Goal: Task Accomplishment & Management: Complete application form

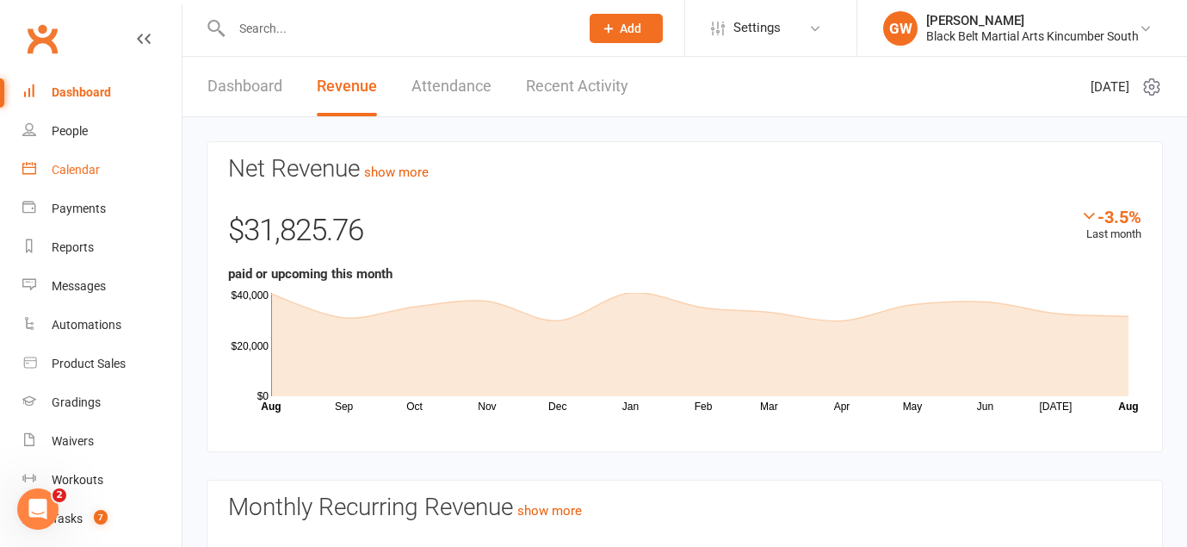
click at [94, 169] on div "Calendar" at bounding box center [76, 170] width 48 height 14
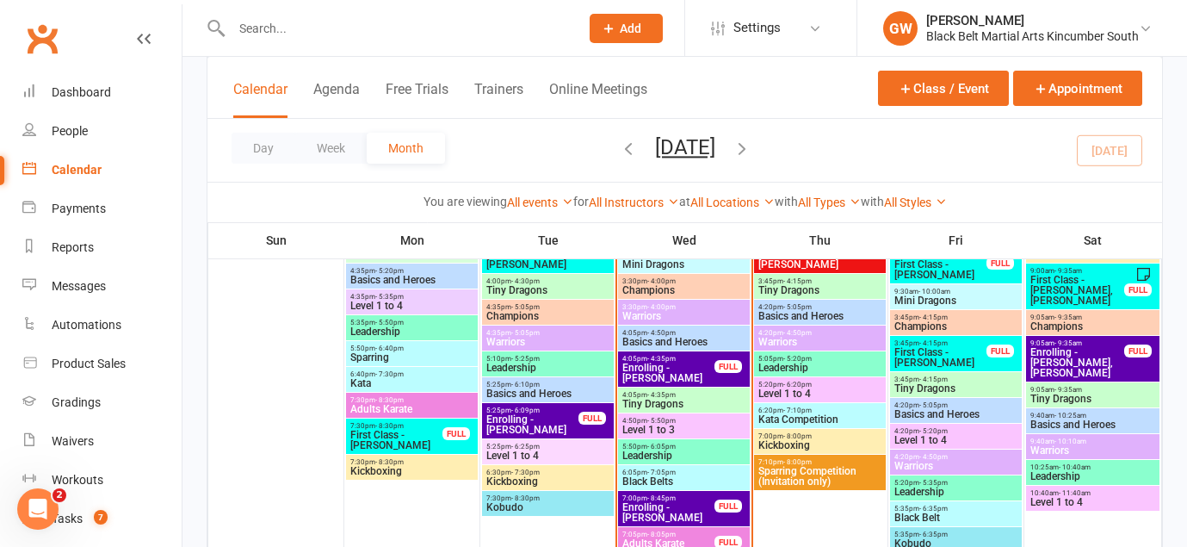
scroll to position [1068, 0]
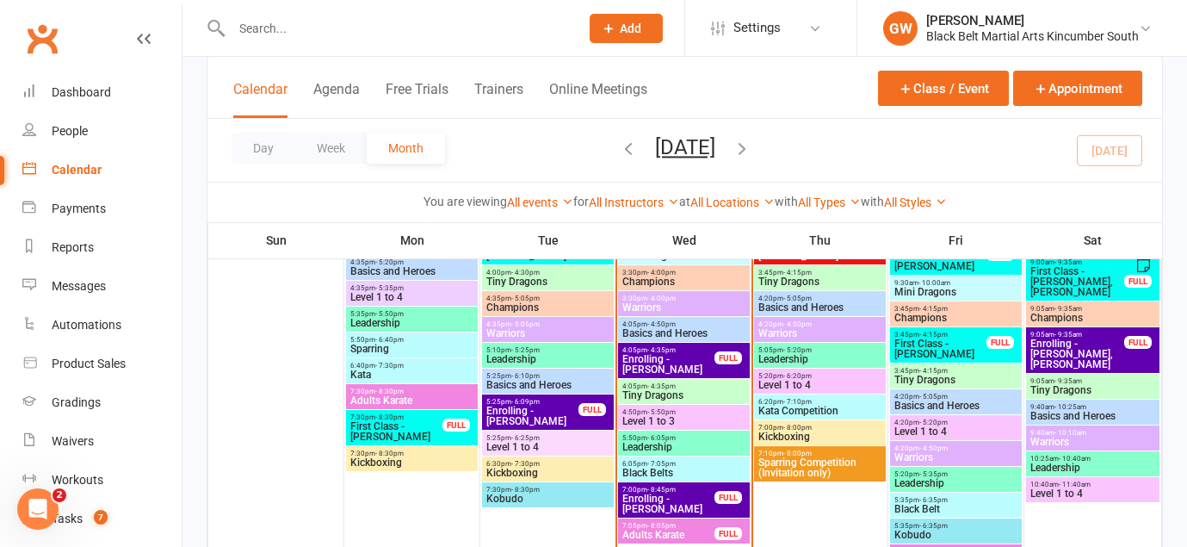
click at [691, 505] on span "Enrolling - [PERSON_NAME]" at bounding box center [668, 503] width 94 height 21
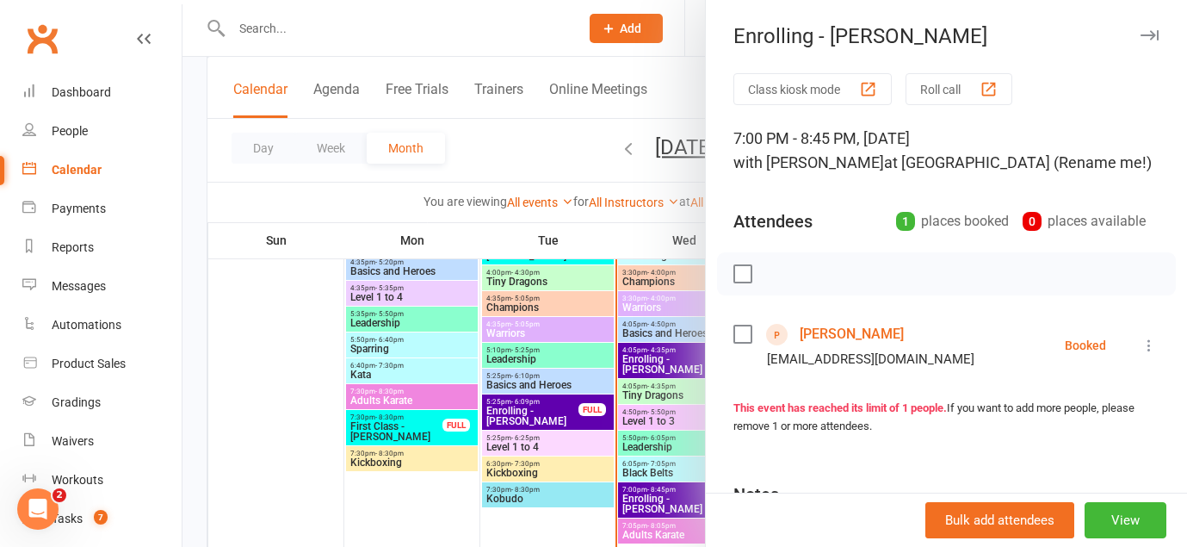
click at [868, 336] on link "[PERSON_NAME]" at bounding box center [852, 334] width 104 height 28
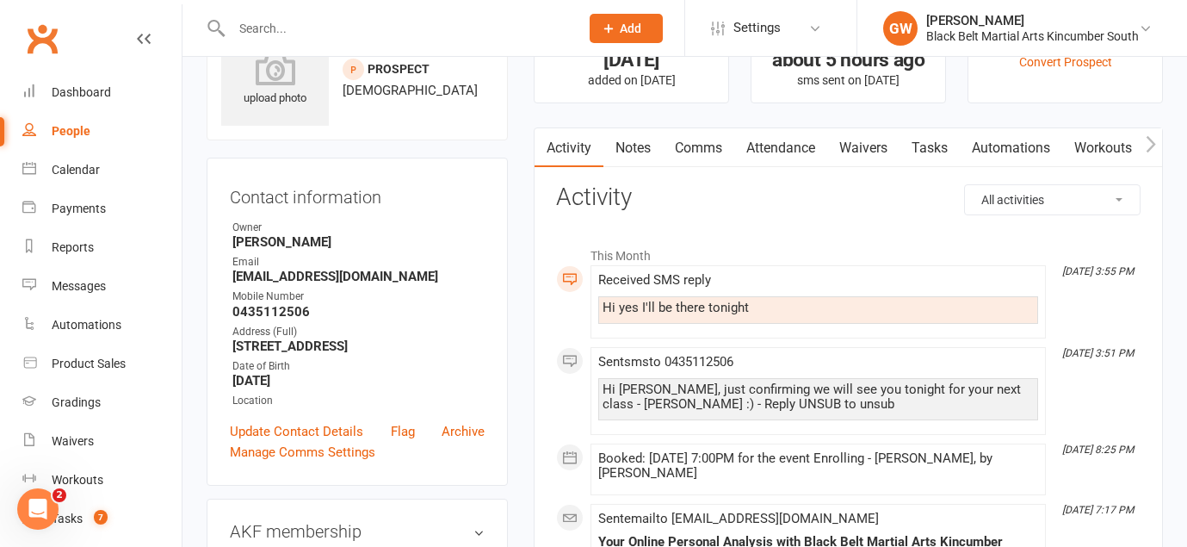
scroll to position [76, 0]
click at [856, 155] on link "Waivers" at bounding box center [863, 150] width 72 height 40
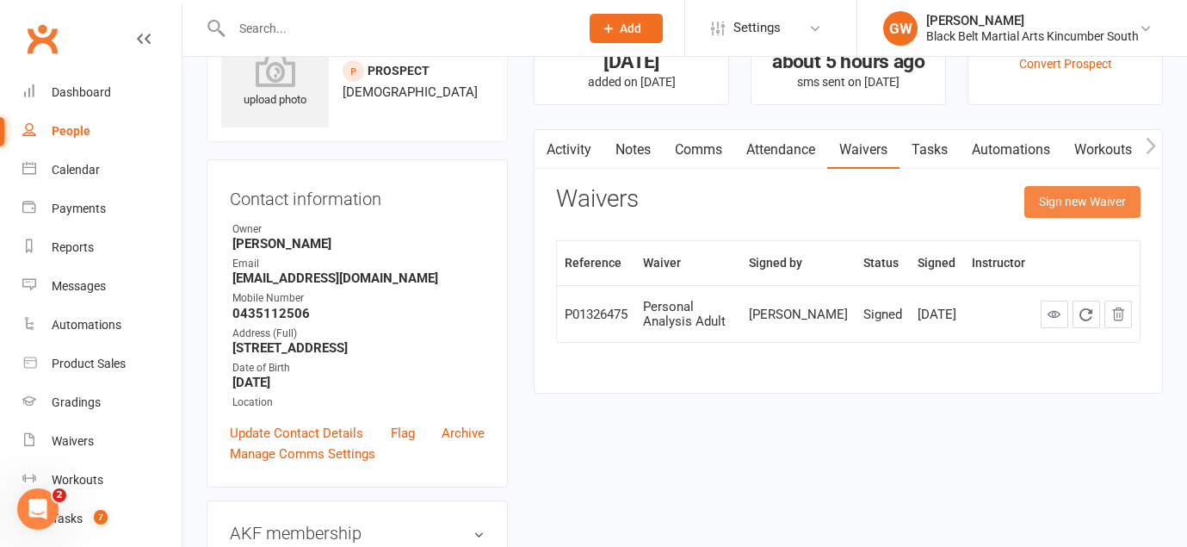
click at [1084, 208] on button "Sign new Waiver" at bounding box center [1082, 201] width 116 height 31
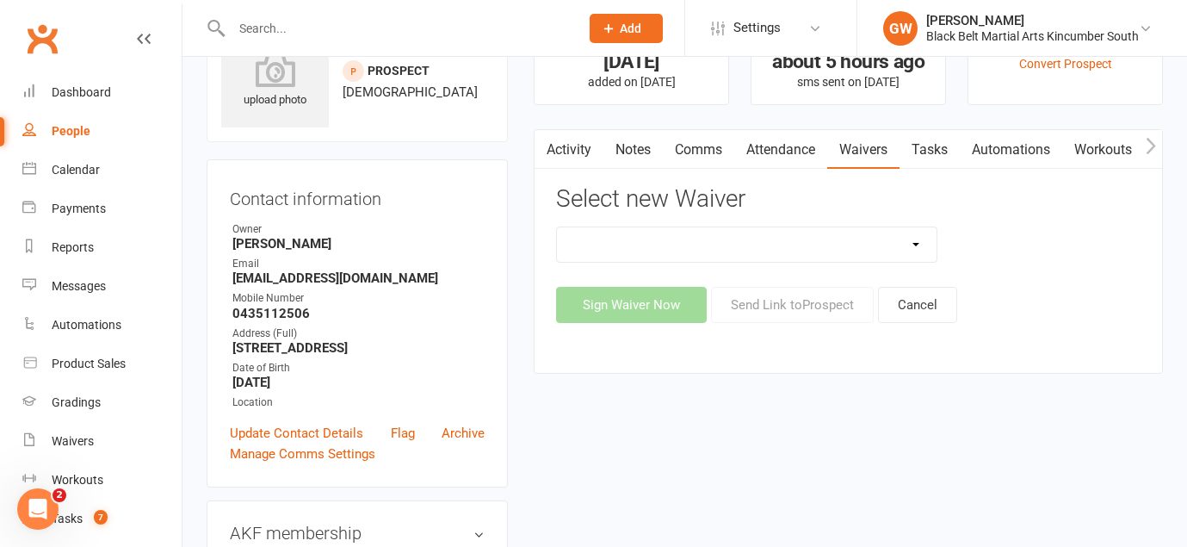
click at [924, 250] on select "Direct Debit Request Festival Enrolment Festival Trial Class Holiday Camp Waive…" at bounding box center [746, 244] width 379 height 34
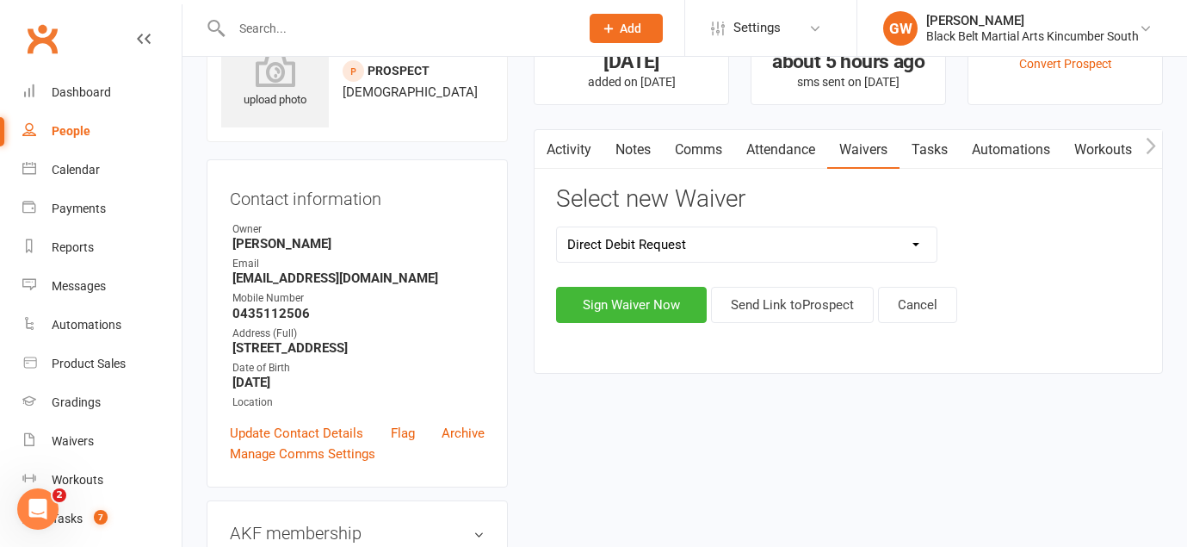
click at [883, 258] on select "Direct Debit Request Festival Enrolment Festival Trial Class Holiday Camp Waive…" at bounding box center [746, 244] width 379 height 34
select select "5212"
click at [801, 308] on button "Send Link to [GEOGRAPHIC_DATA]" at bounding box center [792, 305] width 163 height 36
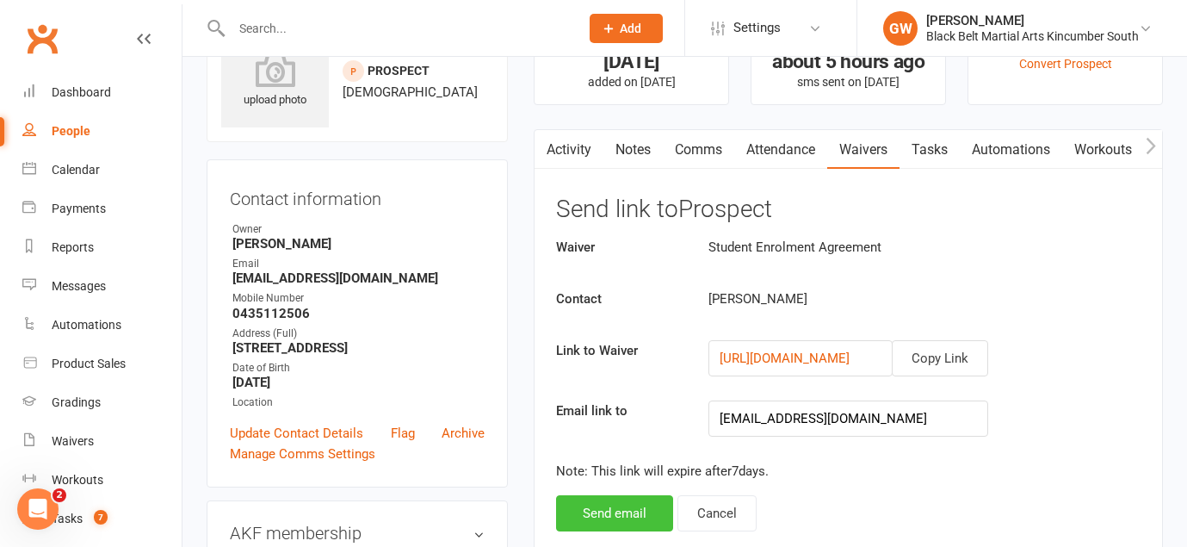
click at [645, 509] on button "Send email" at bounding box center [614, 513] width 117 height 36
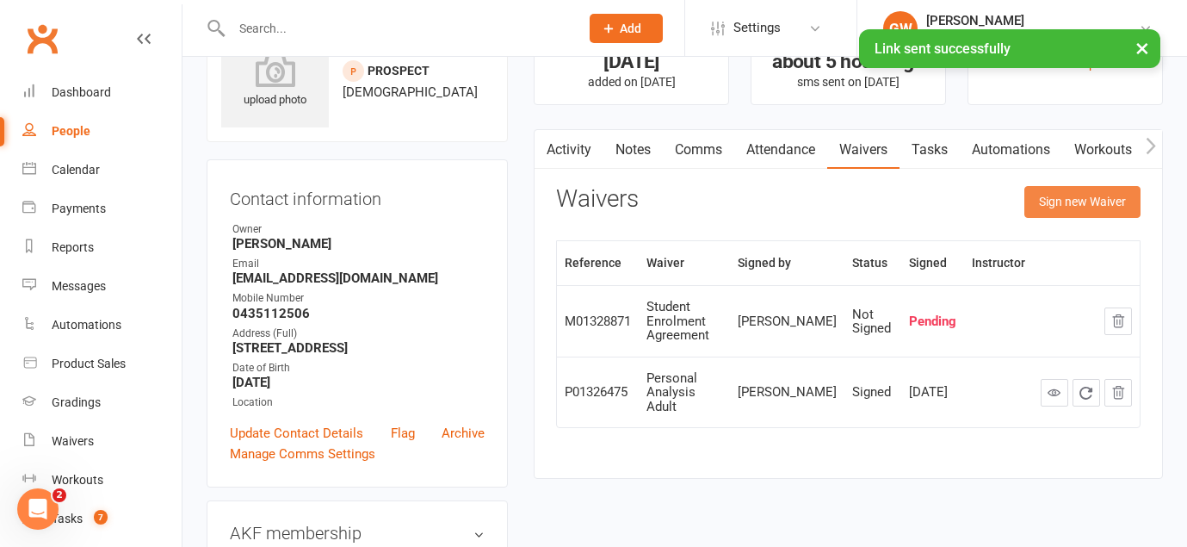
click at [1053, 207] on button "Sign new Waiver" at bounding box center [1082, 201] width 116 height 31
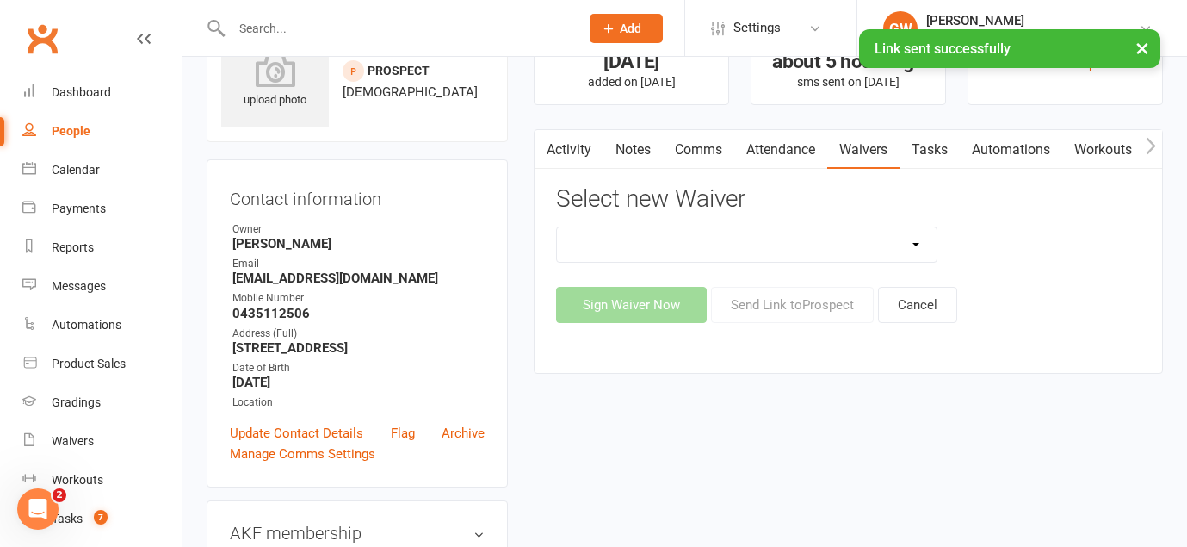
click at [846, 244] on select "Direct Debit Request Festival Enrolment Festival Trial Class Holiday Camp Waive…" at bounding box center [746, 244] width 379 height 34
select select "11213"
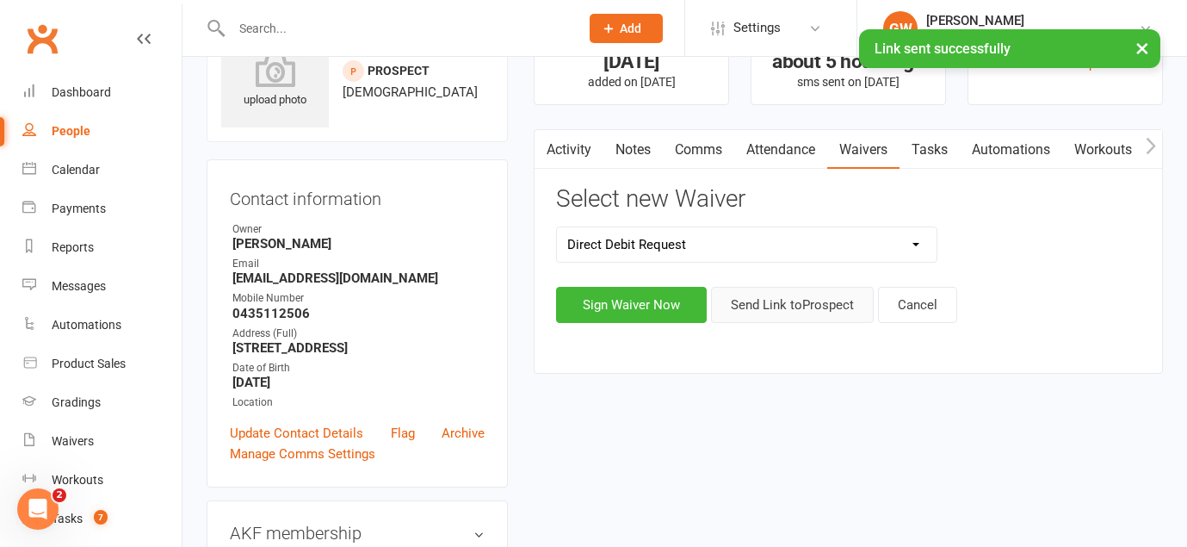
click at [776, 312] on button "Send Link to [GEOGRAPHIC_DATA]" at bounding box center [792, 305] width 163 height 36
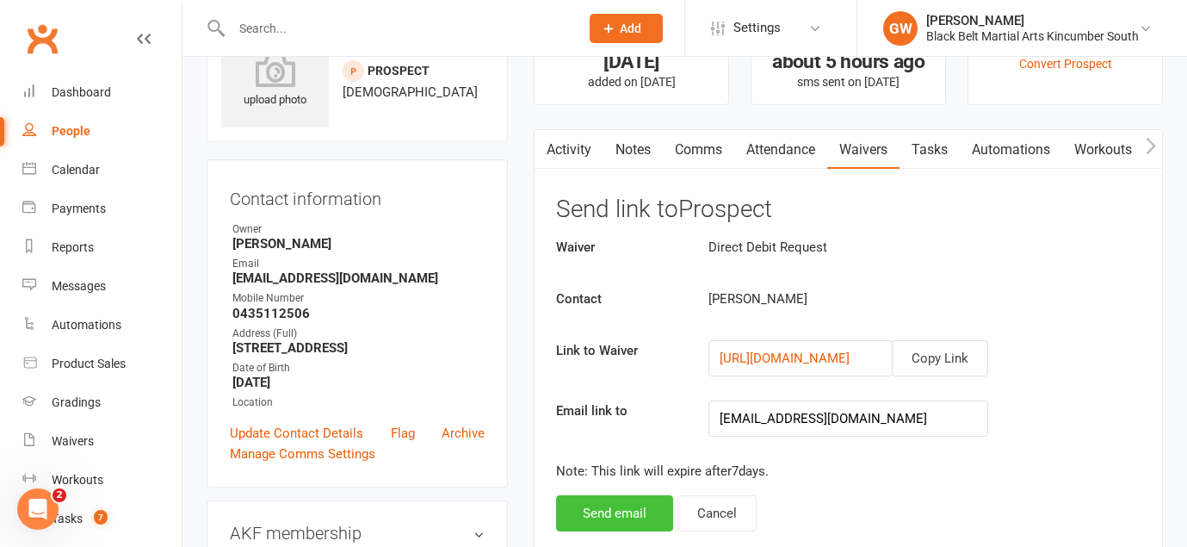
click at [622, 518] on button "Send email" at bounding box center [614, 513] width 117 height 36
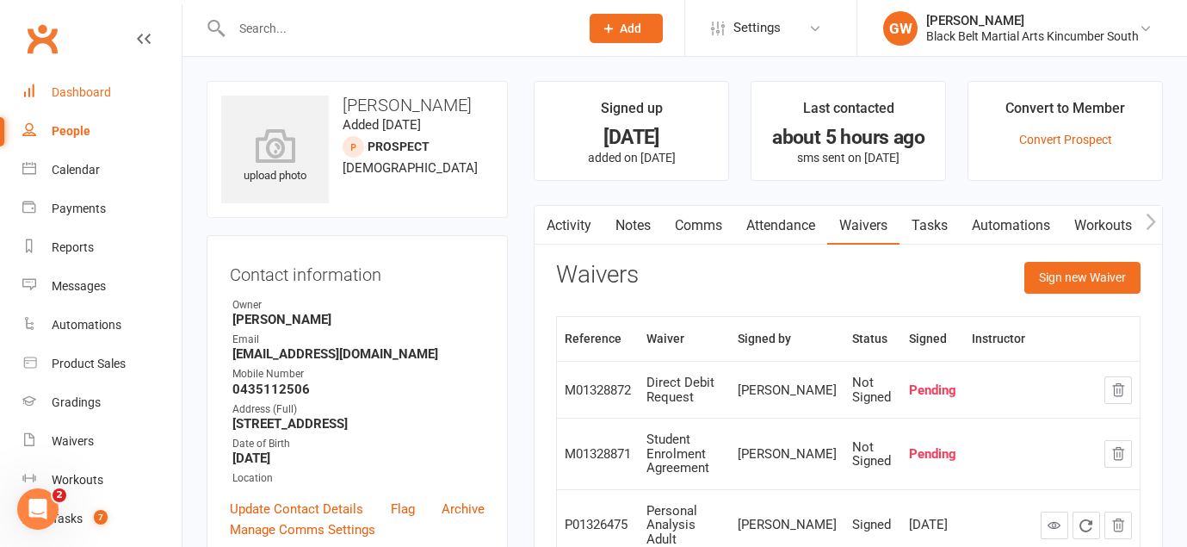
click at [84, 83] on link "Dashboard" at bounding box center [101, 92] width 159 height 39
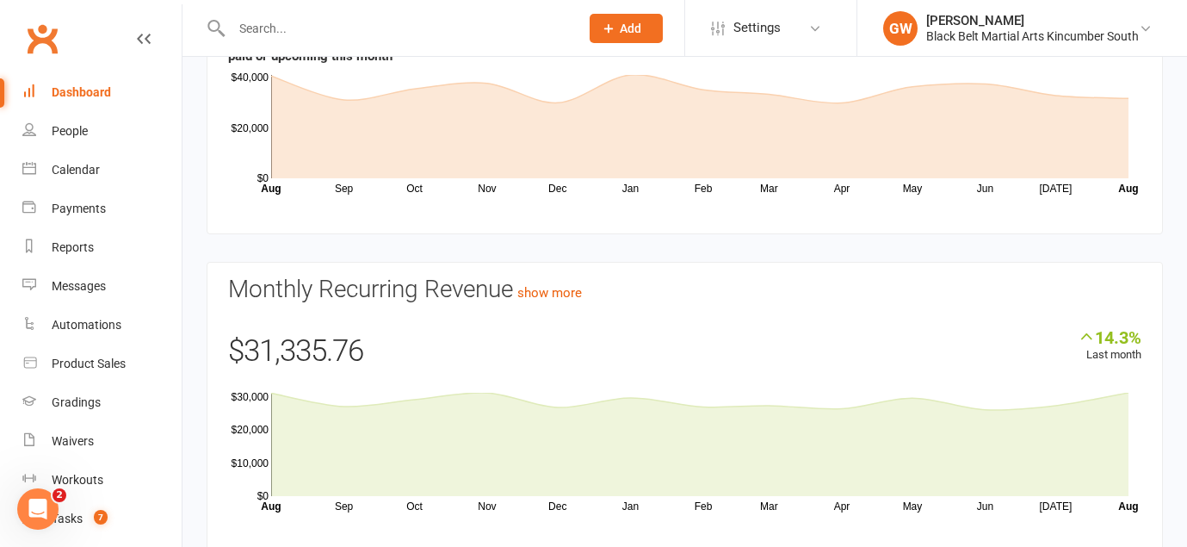
scroll to position [225, 0]
